Goal: Task Accomplishment & Management: Complete application form

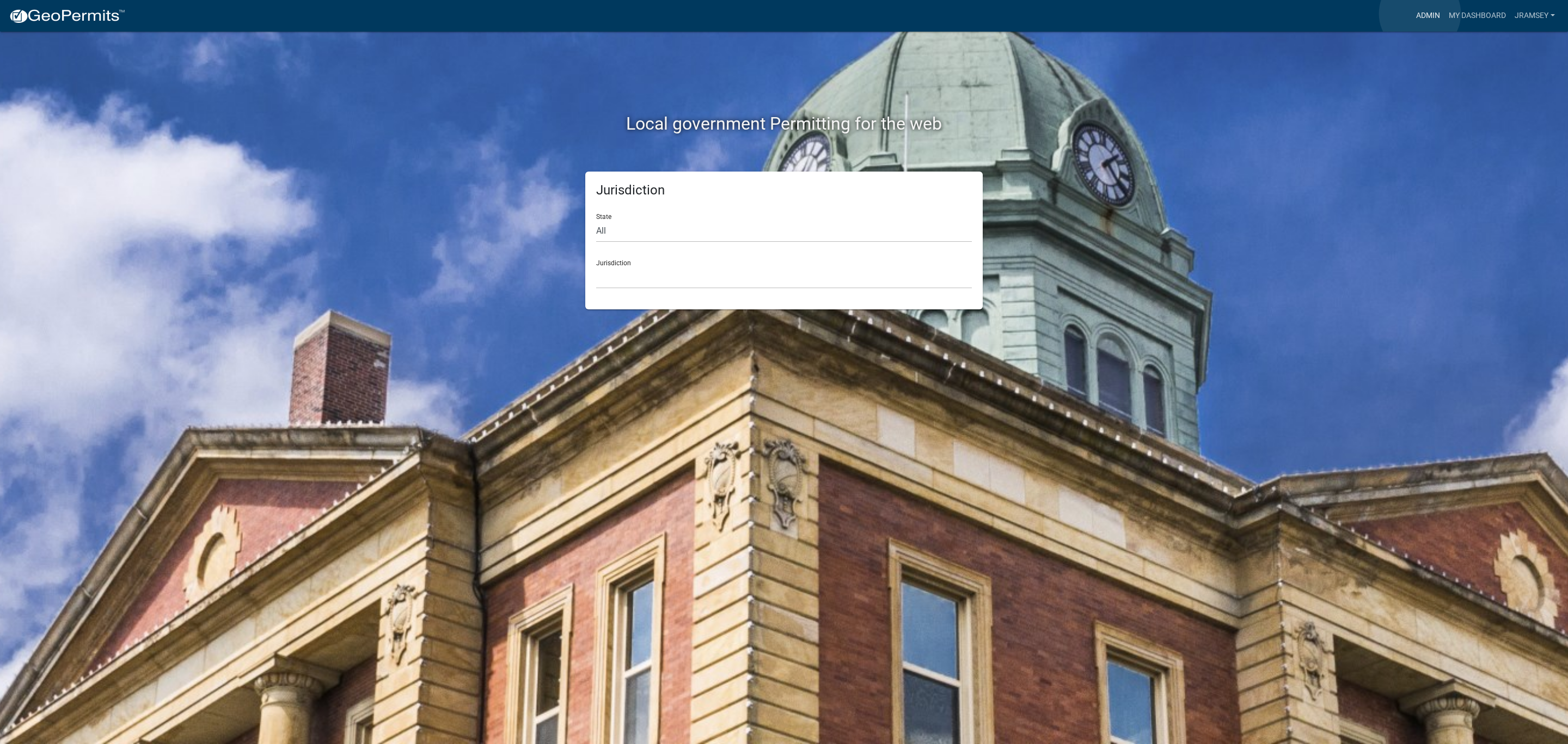
click at [1420, 13] on link "Admin" at bounding box center [1427, 16] width 32 height 21
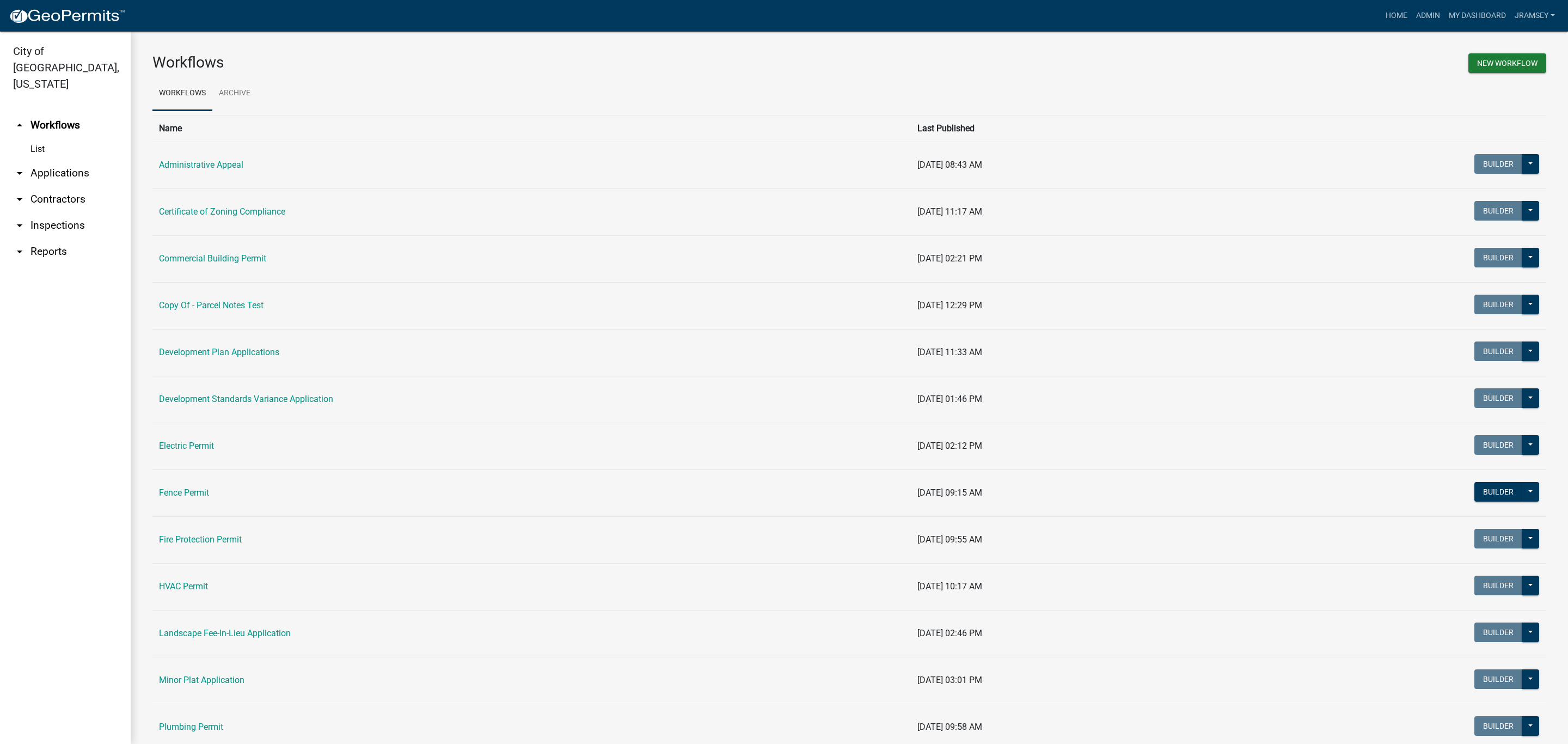
click at [72, 218] on link "arrow_drop_down Inspections" at bounding box center [65, 226] width 131 height 26
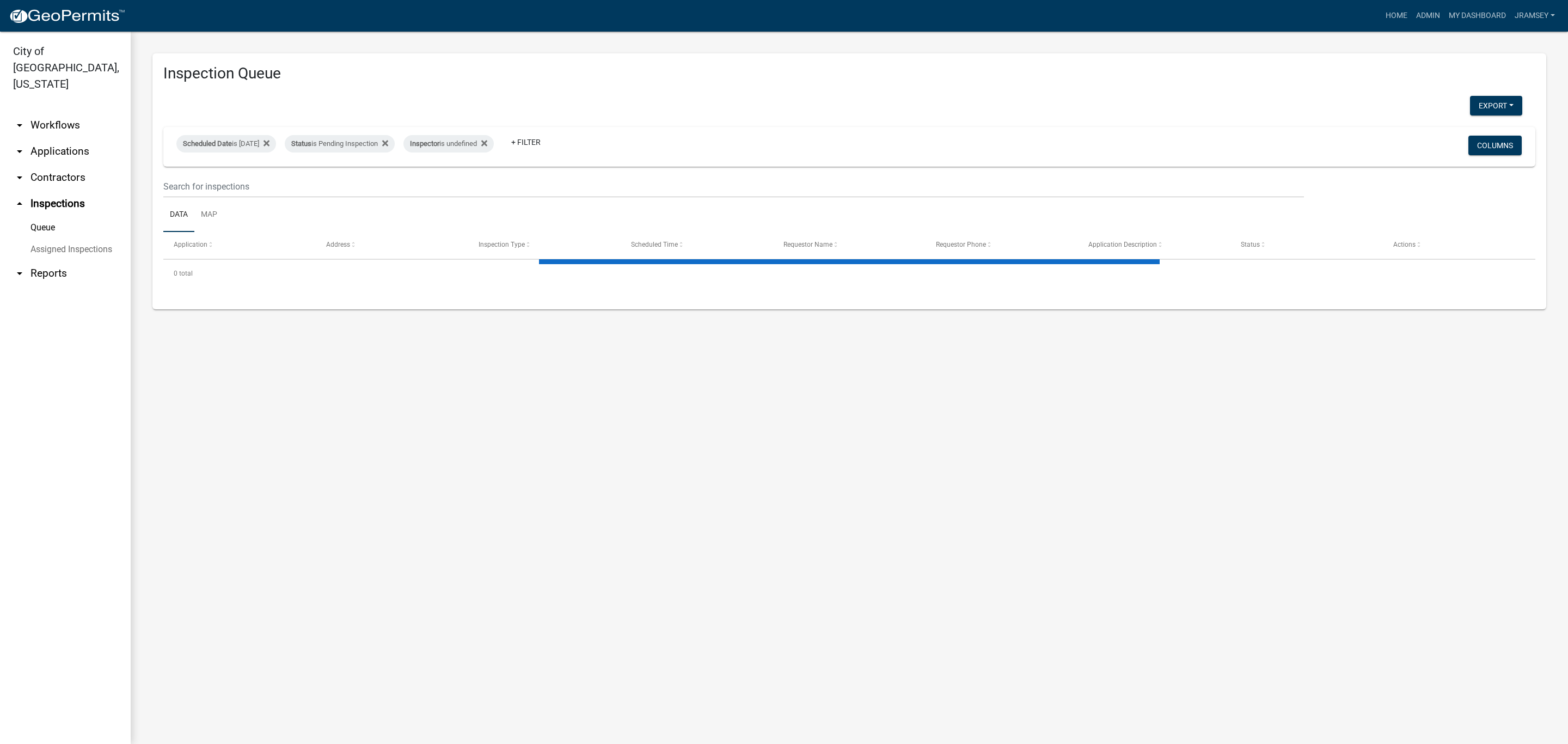
select select "2: 50"
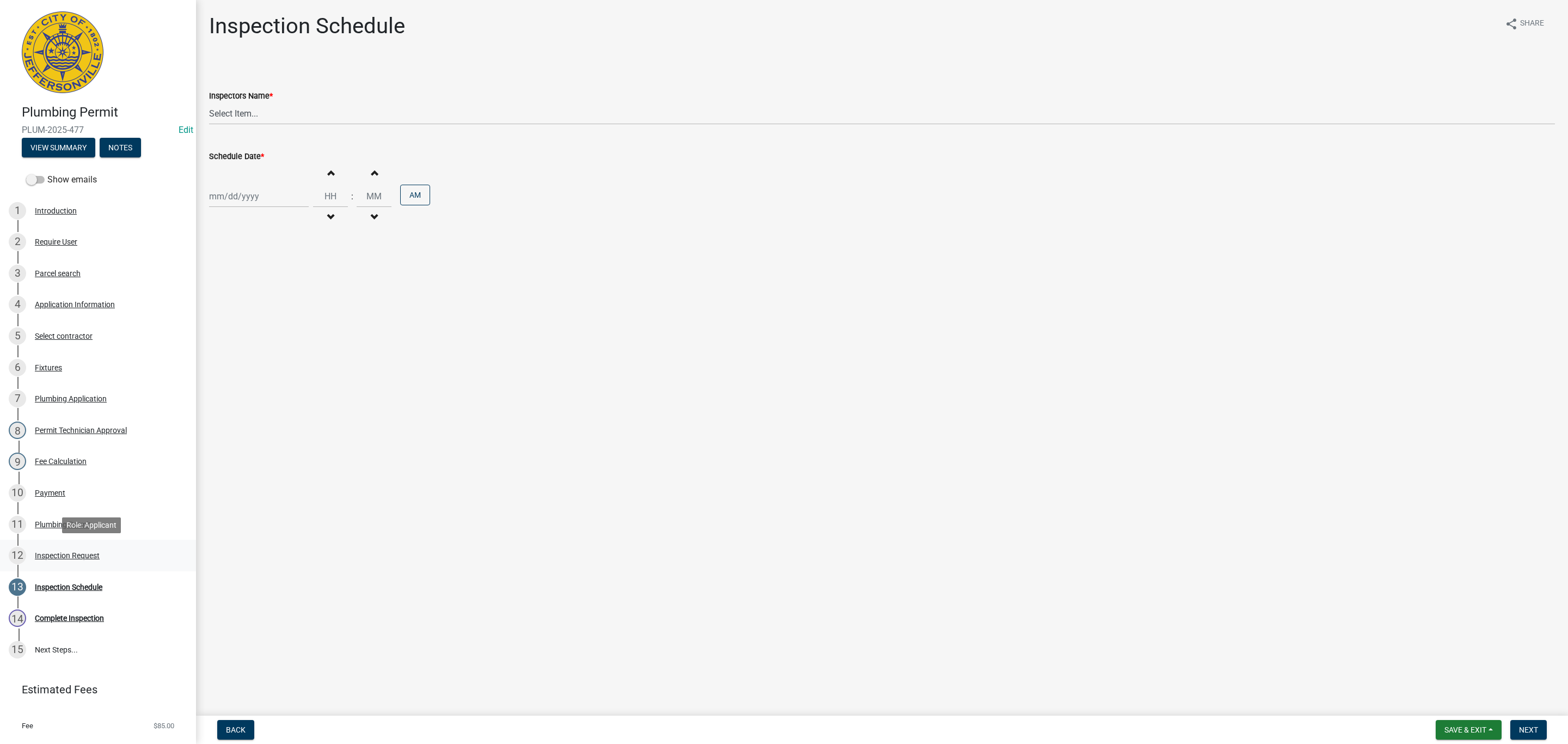
click at [52, 559] on div "12 Inspection Request" at bounding box center [94, 554] width 170 height 17
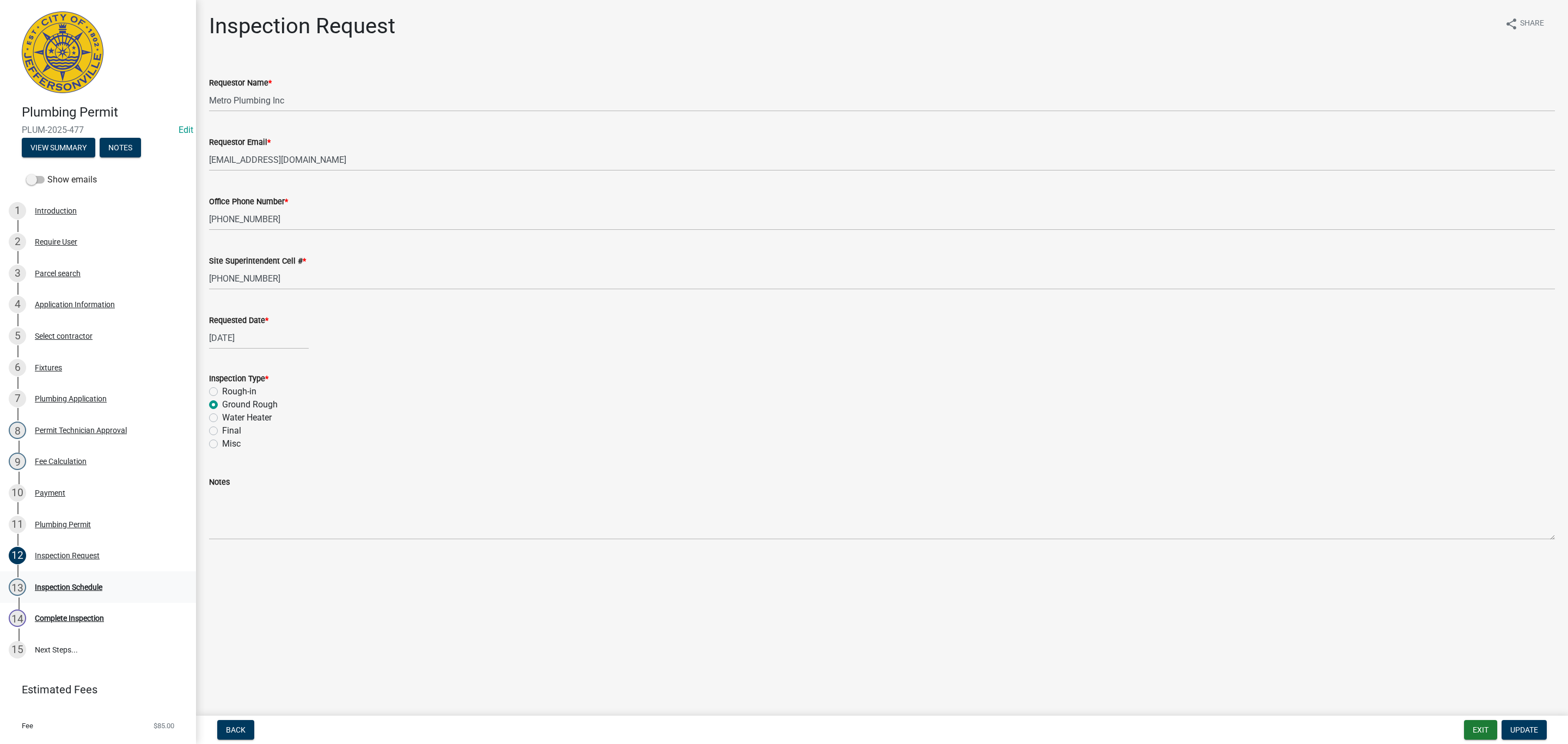
click at [74, 587] on div "Inspection Schedule" at bounding box center [69, 587] width 68 height 7
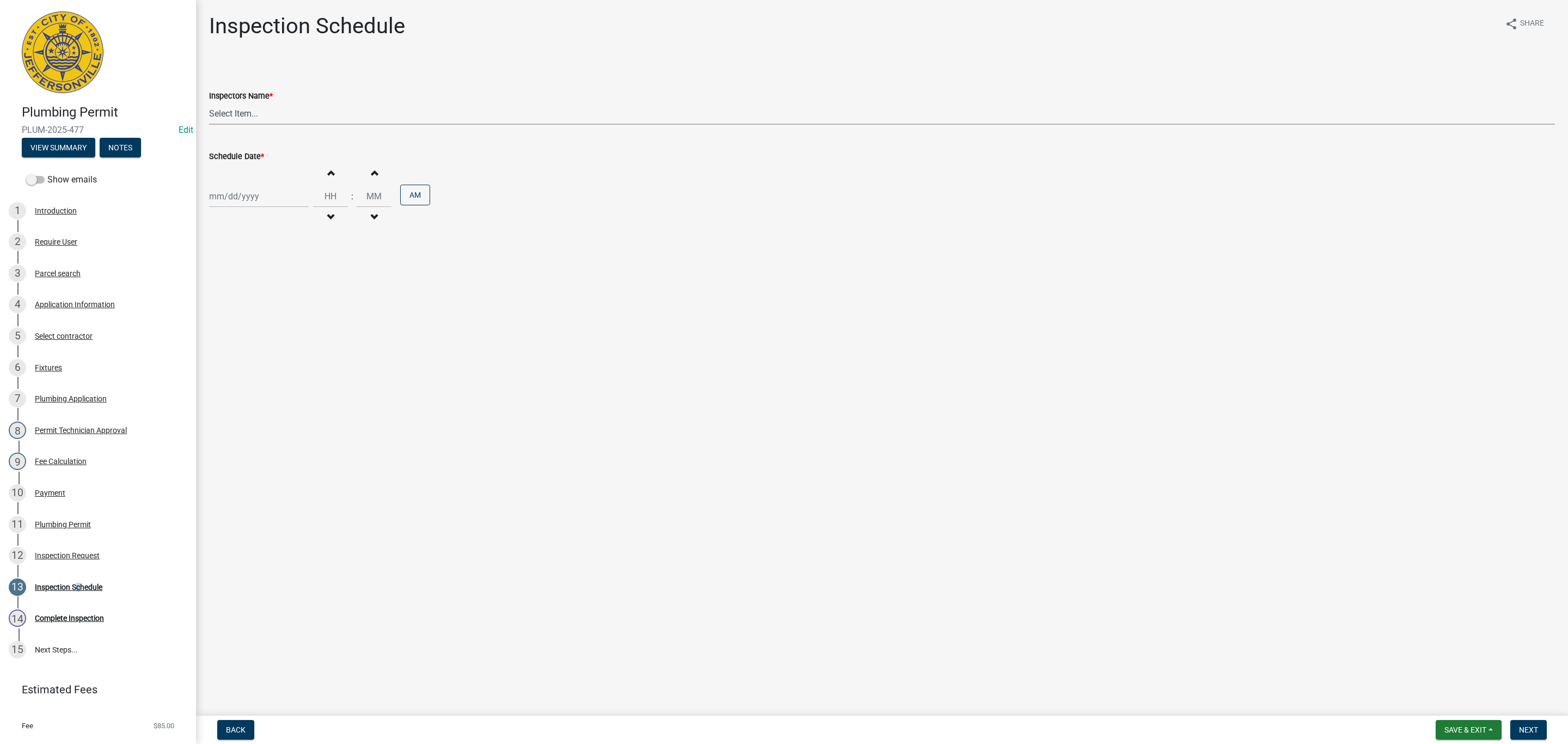
click at [228, 113] on select "Select Item... [PERSON_NAME] ([PERSON_NAME]) [PERSON_NAME] ([PERSON_NAME]) mkru…" at bounding box center [882, 113] width 1345 height 22
select select "13c97fbc-c819-4cee-844a-0db3d3c4db95"
click at [209, 103] on select "Select Item... [PERSON_NAME] ([PERSON_NAME]) [PERSON_NAME] ([PERSON_NAME]) mkru…" at bounding box center [882, 113] width 1345 height 22
click at [244, 204] on div at bounding box center [259, 196] width 99 height 22
select select "9"
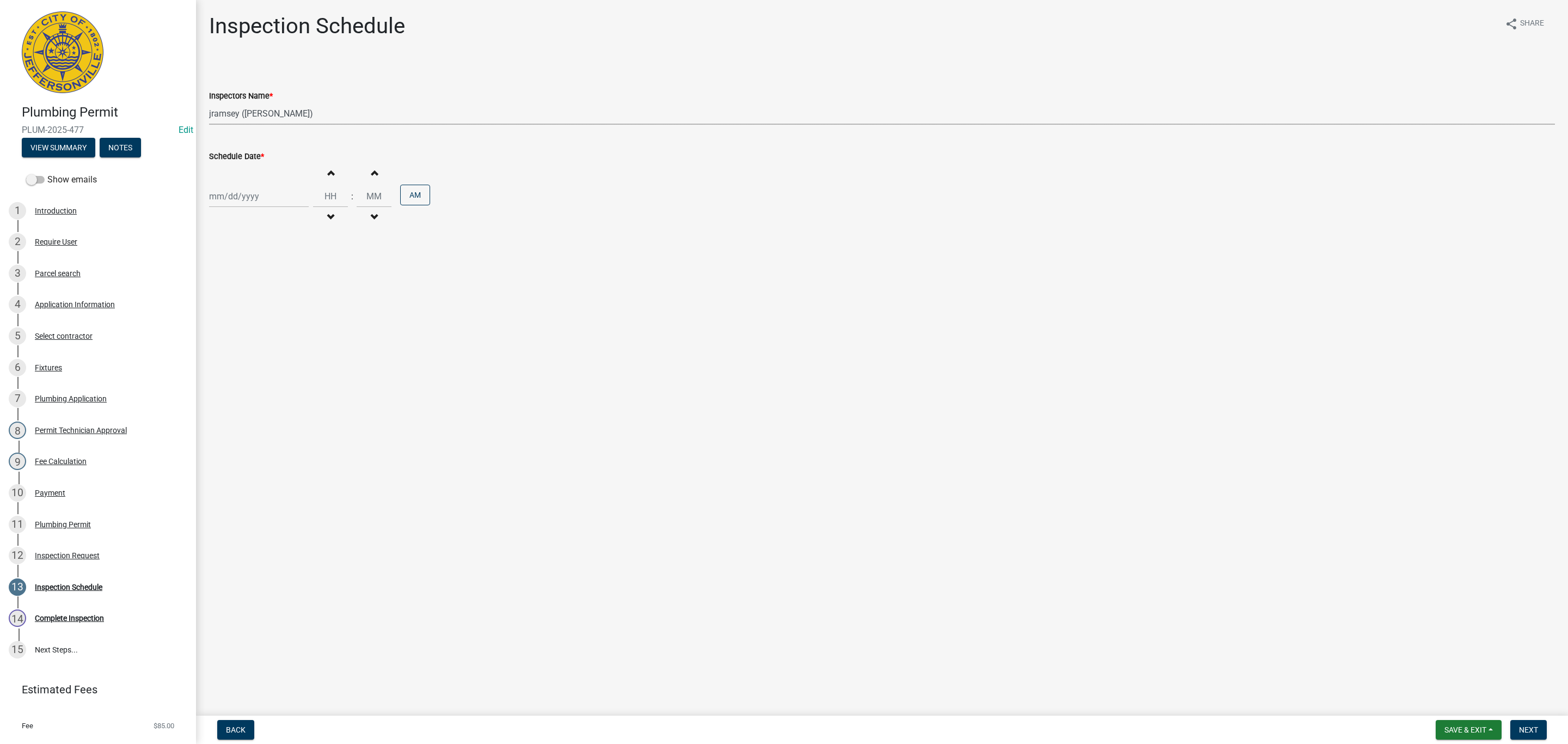
select select "2025"
click at [285, 271] on div "12" at bounding box center [289, 271] width 17 height 17
type input "[DATE]"
click at [1519, 735] on button "Next" at bounding box center [1528, 730] width 36 height 20
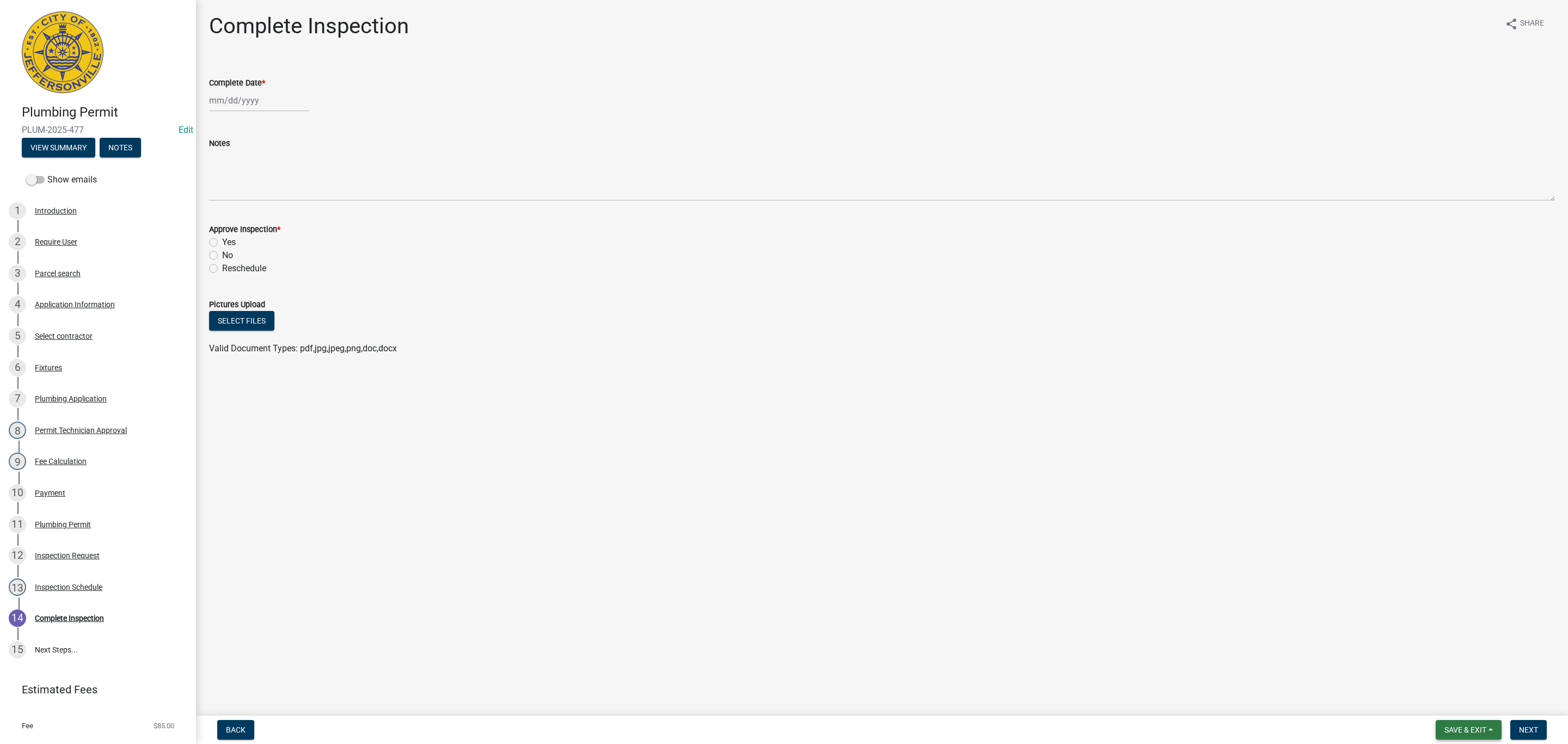
click at [1455, 723] on button "Save & Exit" at bounding box center [1469, 730] width 66 height 20
click at [1447, 706] on button "Save & Exit" at bounding box center [1457, 702] width 87 height 26
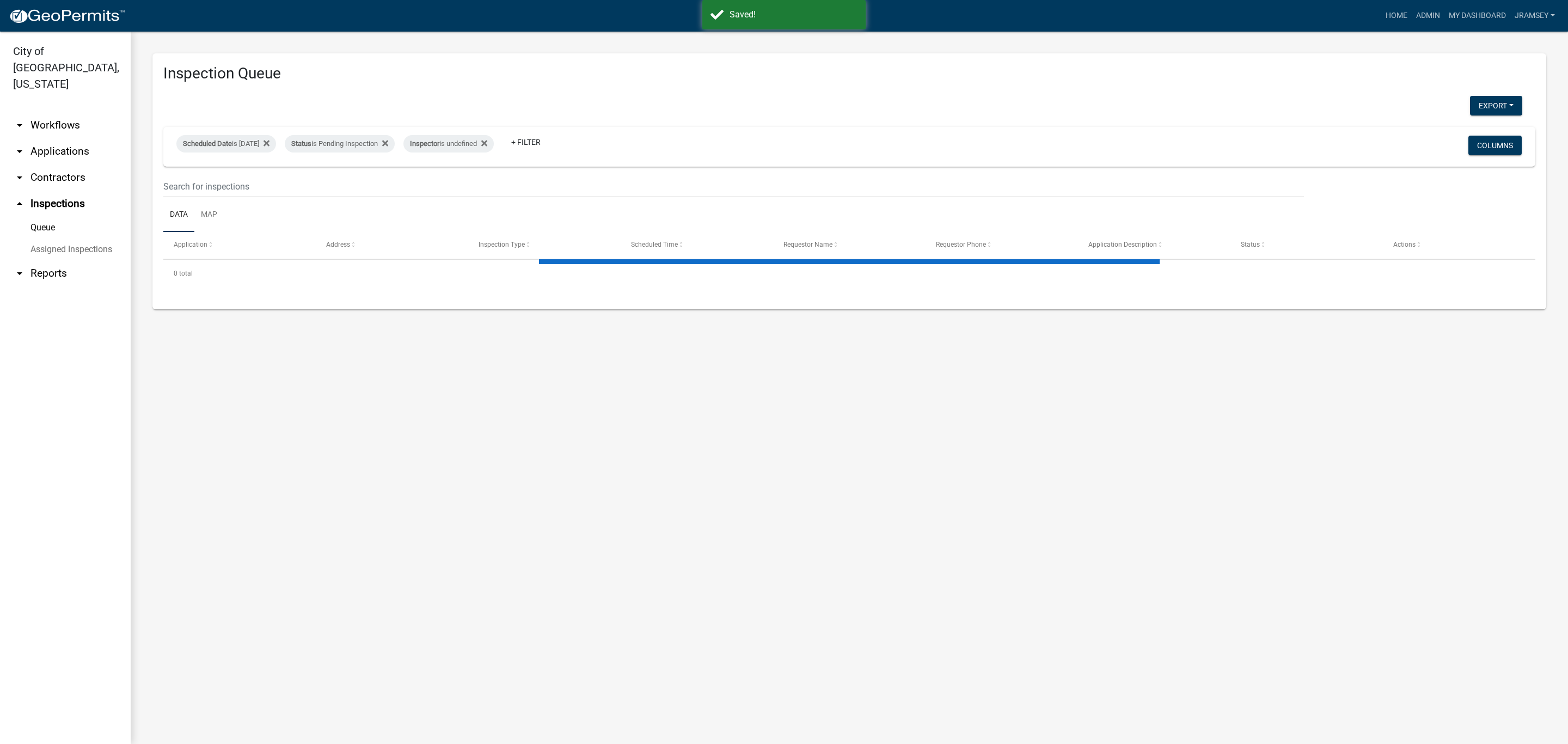
select select "2: 50"
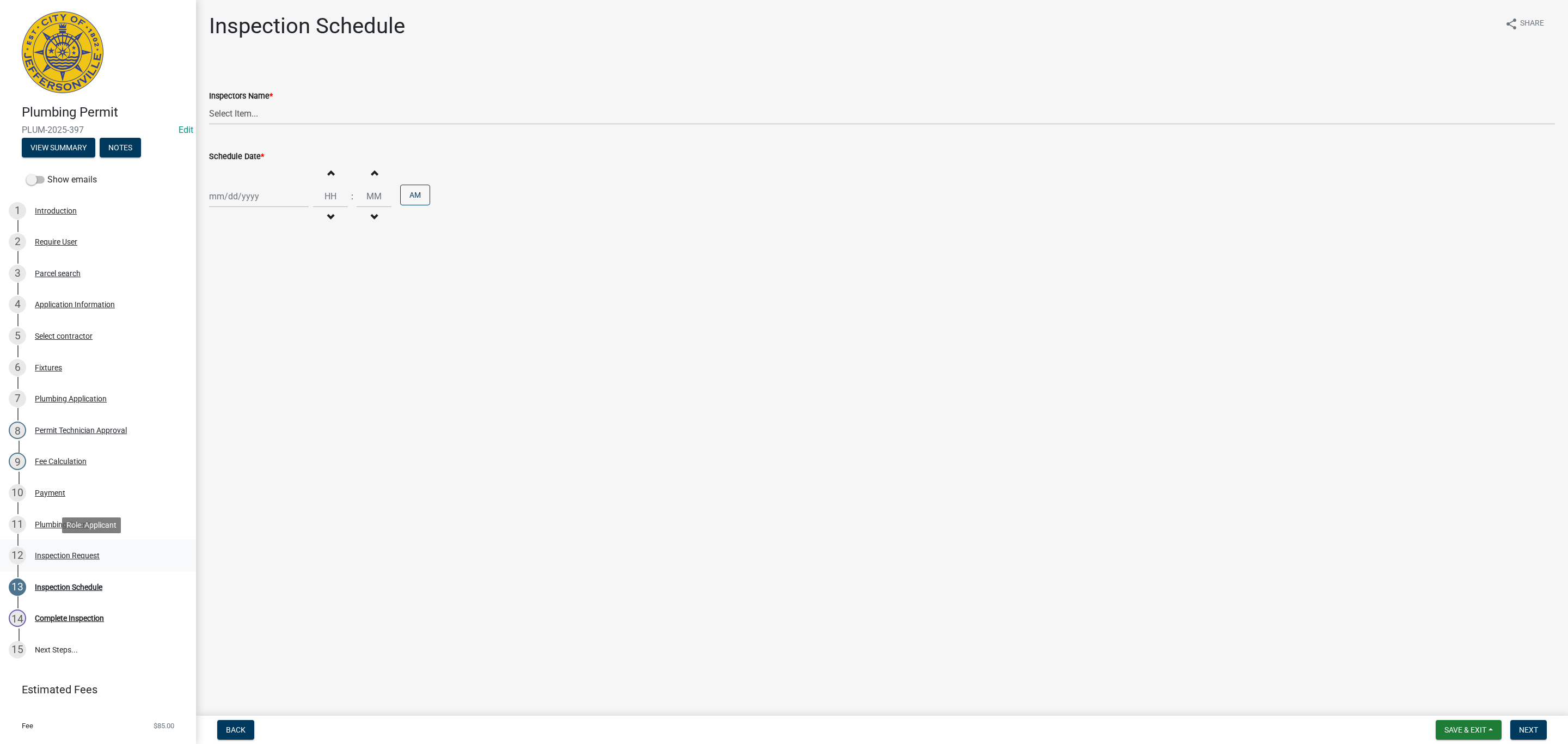
click at [59, 552] on div "Inspection Request" at bounding box center [67, 554] width 65 height 7
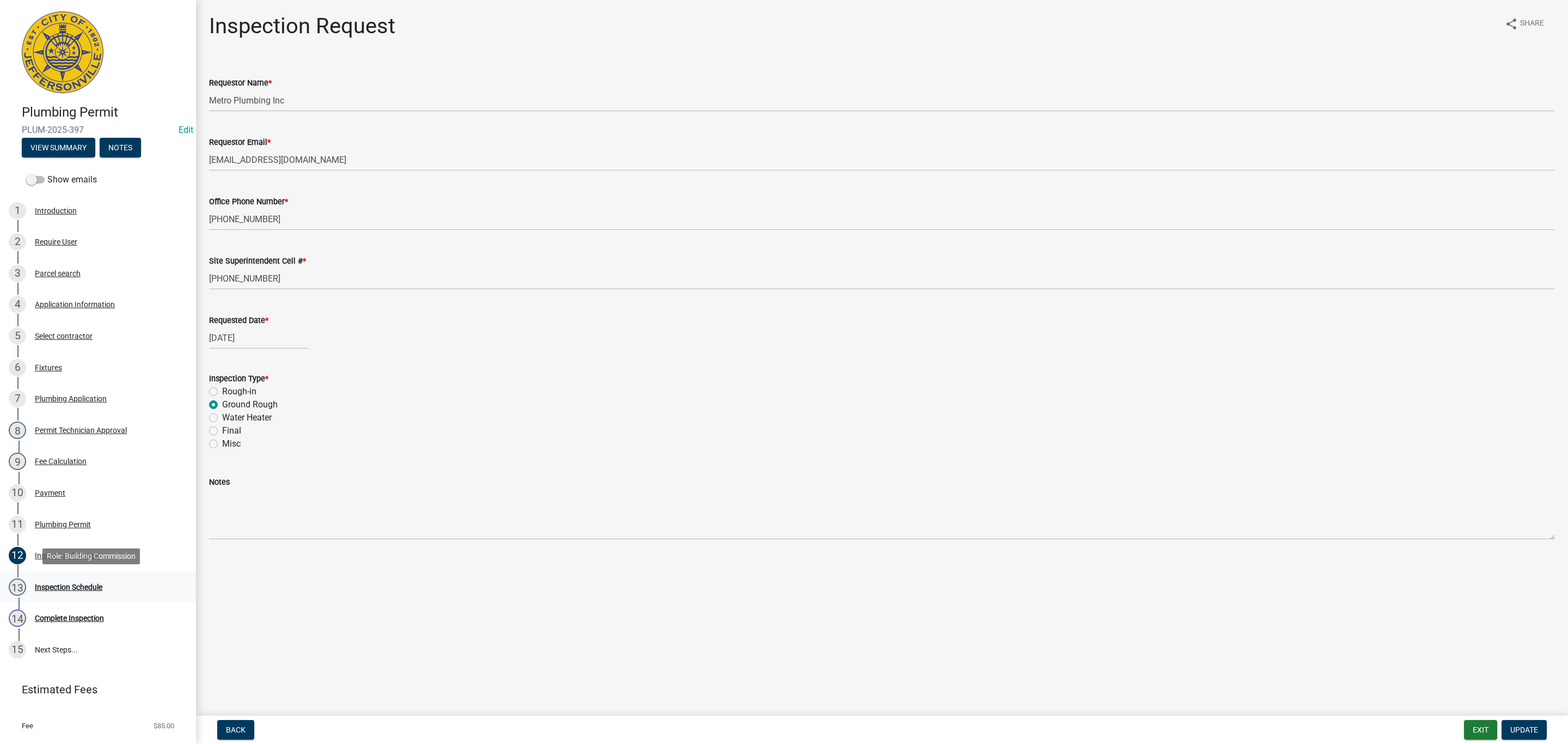
click at [66, 585] on div "Inspection Schedule" at bounding box center [69, 587] width 68 height 7
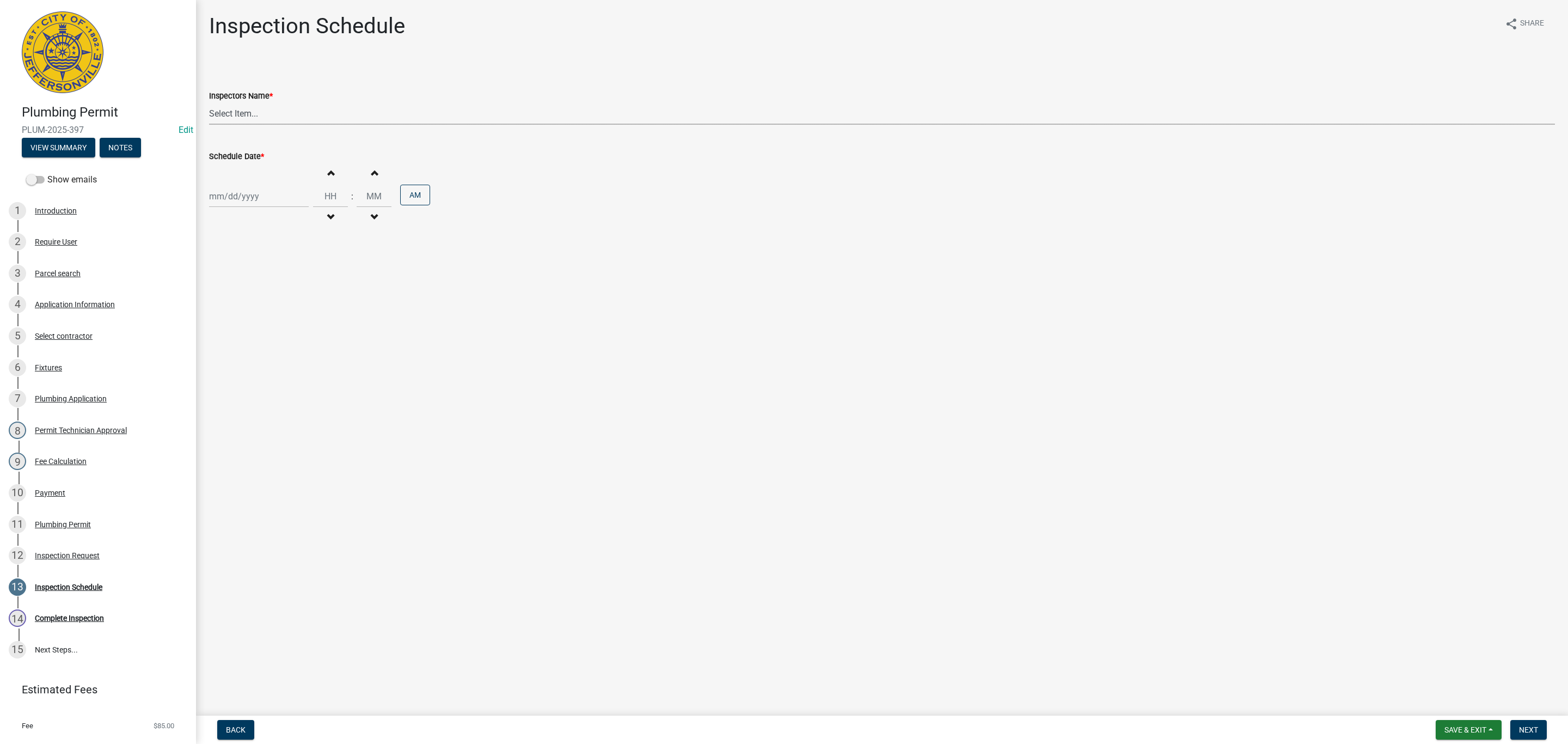
click at [249, 114] on select "Select Item... [PERSON_NAME] ([PERSON_NAME]) [PERSON_NAME] ([PERSON_NAME]) mkru…" at bounding box center [882, 113] width 1345 height 22
select select "13c97fbc-c819-4cee-844a-0db3d3c4db95"
click at [209, 103] on select "Select Item... [PERSON_NAME] ([PERSON_NAME]) [PERSON_NAME] ([PERSON_NAME]) mkru…" at bounding box center [882, 113] width 1345 height 22
select select "9"
select select "2025"
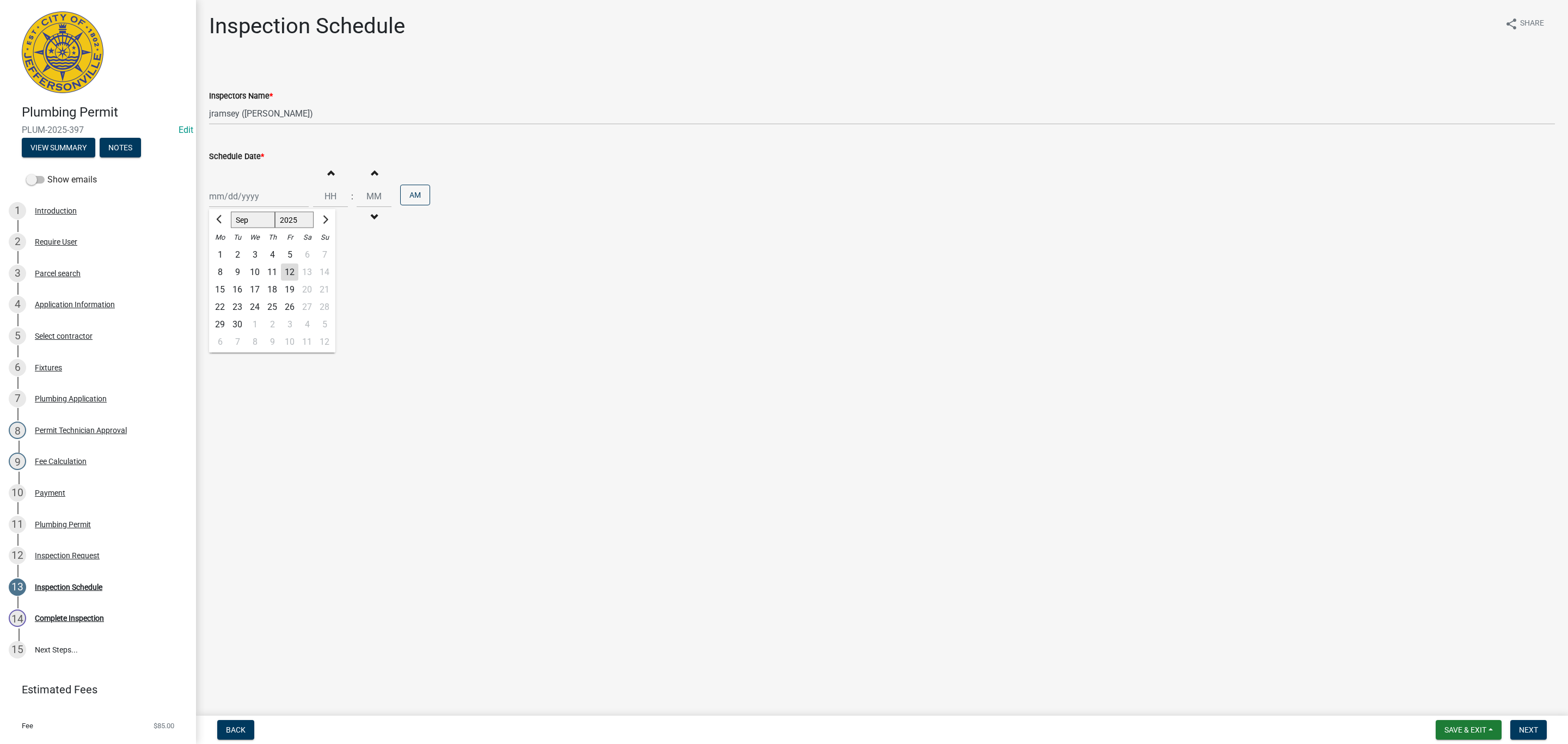
drag, startPoint x: 229, startPoint y: 203, endPoint x: 240, endPoint y: 208, distance: 12.1
click at [231, 203] on div "[PERSON_NAME] Feb Mar Apr [PERSON_NAME][DATE] Oct Nov [DATE] 1526 1527 1528 152…" at bounding box center [259, 196] width 99 height 22
click at [285, 276] on div "12" at bounding box center [289, 271] width 17 height 17
type input "[DATE]"
click at [1525, 731] on span "Next" at bounding box center [1527, 729] width 19 height 9
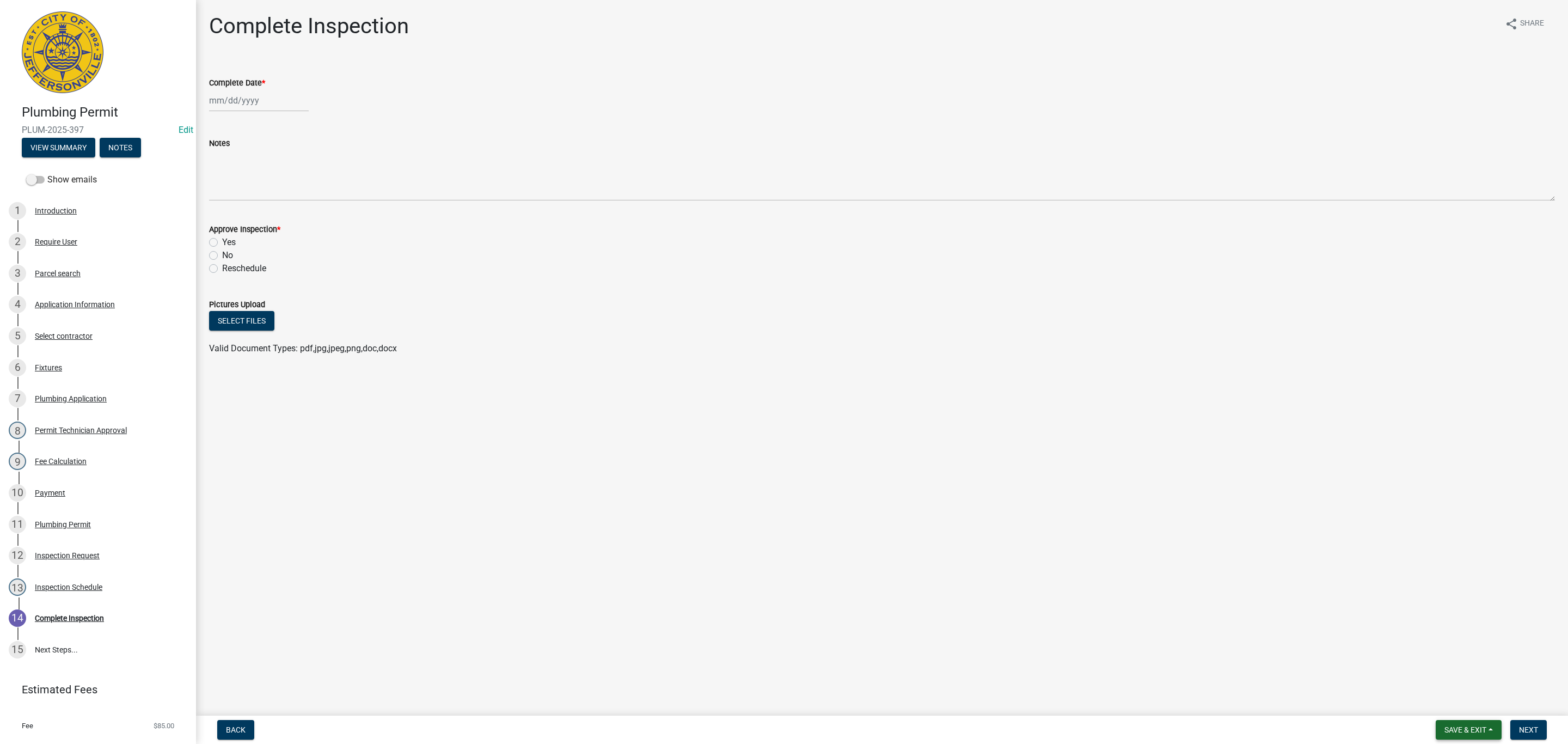
click at [1461, 729] on span "Save & Exit" at bounding box center [1465, 729] width 42 height 9
click at [1447, 696] on button "Save & Exit" at bounding box center [1457, 702] width 87 height 26
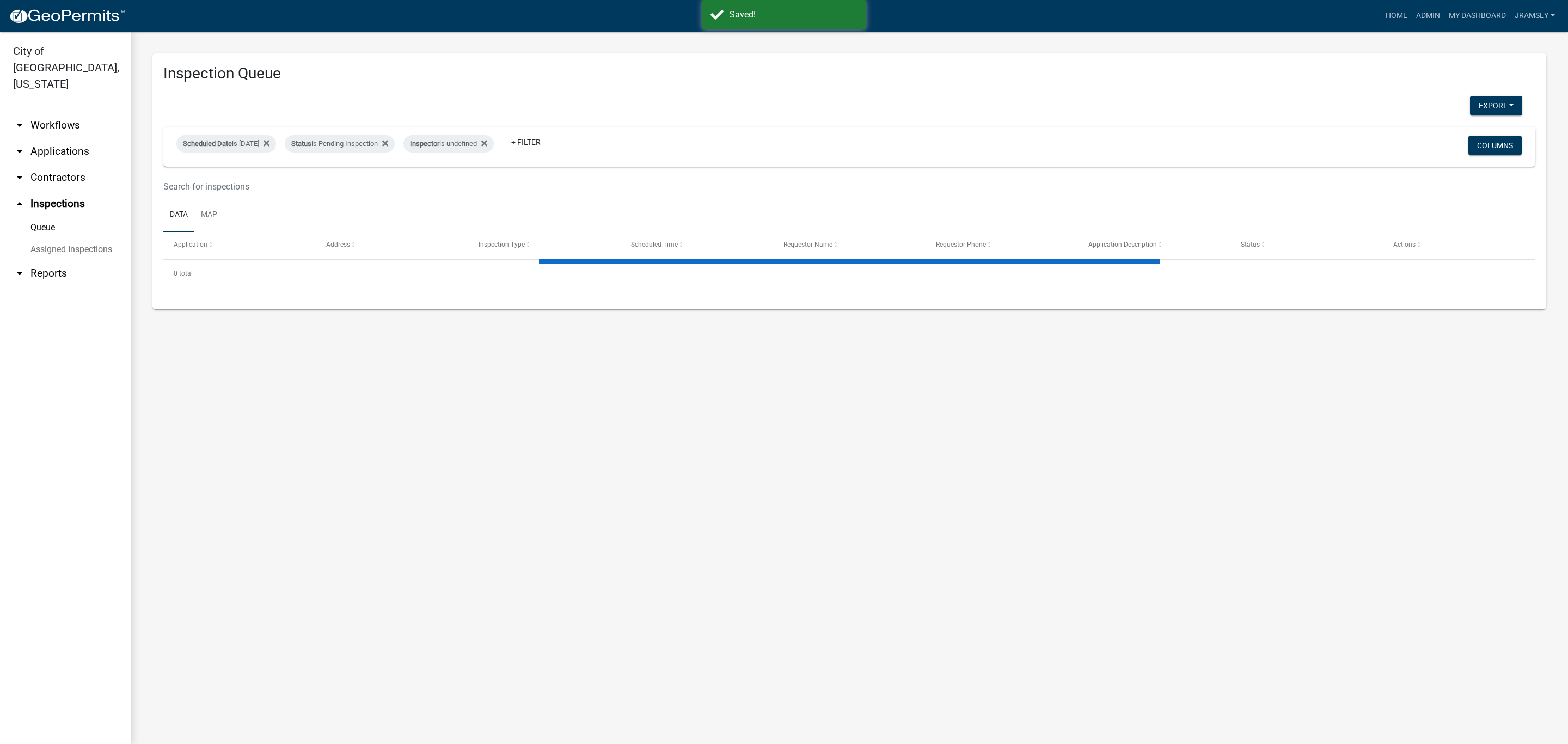
select select "2: 50"
